Goal: Check status

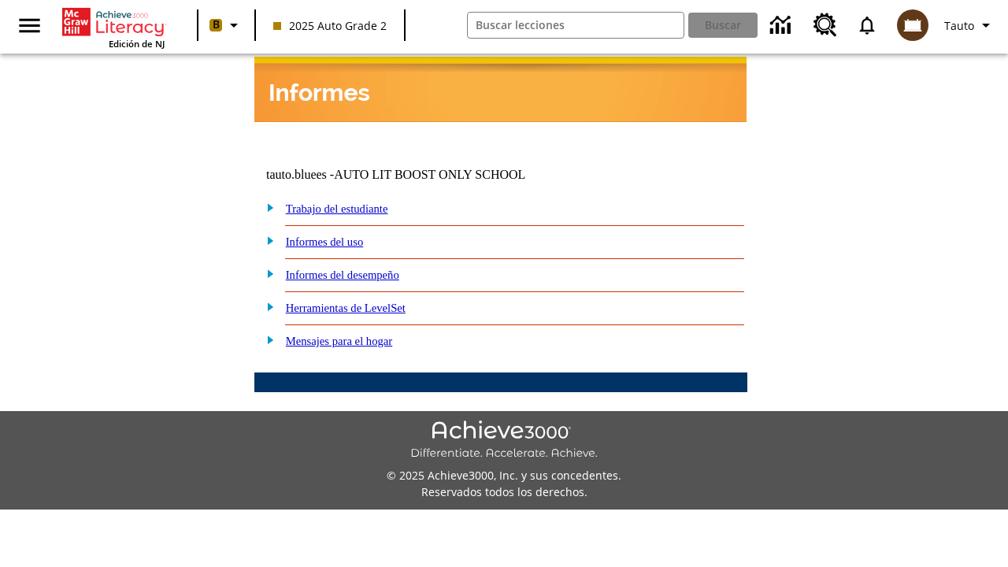
click at [354, 202] on link "Trabajo del estudiante" at bounding box center [337, 208] width 102 height 13
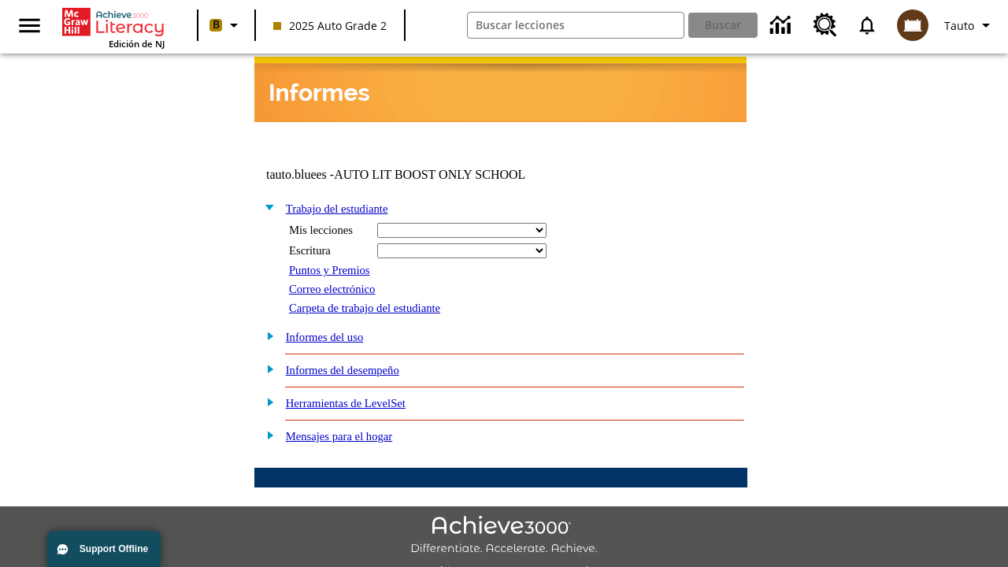
select select "/options/reports/?report_id=24&atype=14&section=2"
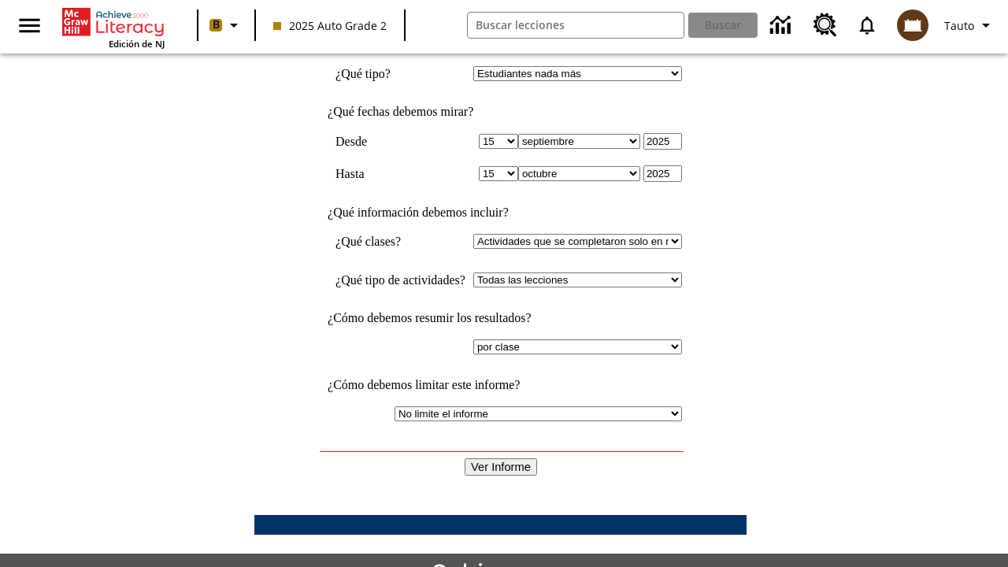
scroll to position [411, 0]
